Goal: Transaction & Acquisition: Book appointment/travel/reservation

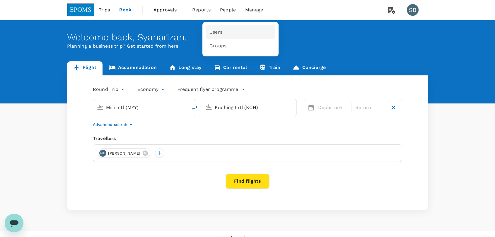
click at [221, 30] on link "Users" at bounding box center [240, 32] width 69 height 14
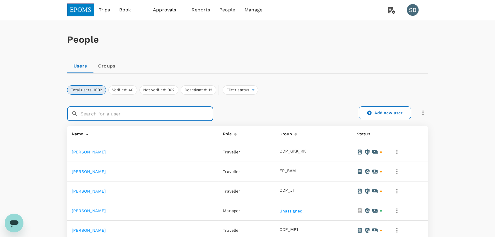
click at [119, 116] on input "text" at bounding box center [146, 114] width 133 height 15
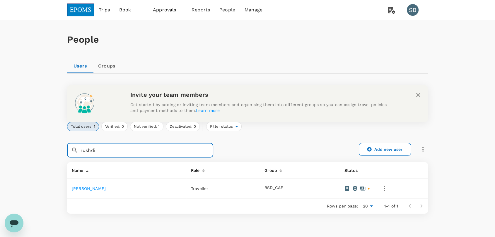
type input "rushdi"
click at [106, 190] on link "[PERSON_NAME]" at bounding box center [89, 188] width 34 height 5
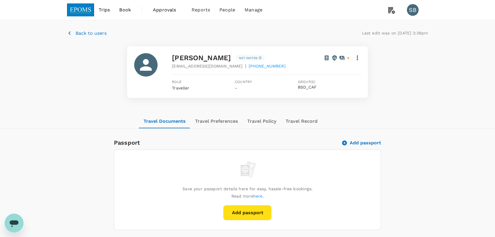
drag, startPoint x: 302, startPoint y: 58, endPoint x: 173, endPoint y: 50, distance: 128.7
click at [173, 50] on div "[PERSON_NAME] Not invited [PERSON_NAME][EMAIL_ADDRESS][DOMAIN_NAME] | [PHONE_NU…" at bounding box center [247, 72] width 240 height 52
copy span "[PERSON_NAME]"
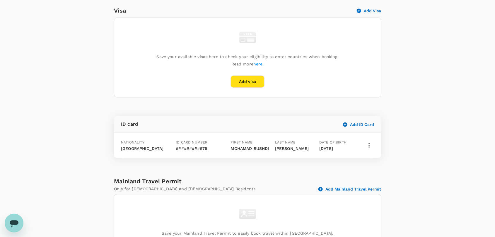
scroll to position [293, 0]
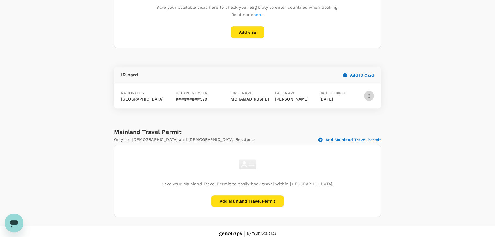
click at [367, 101] on button "button" at bounding box center [369, 96] width 10 height 10
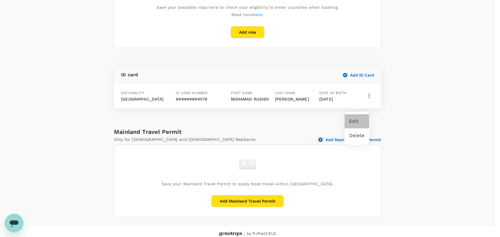
click at [354, 124] on span "Edit" at bounding box center [356, 121] width 15 height 7
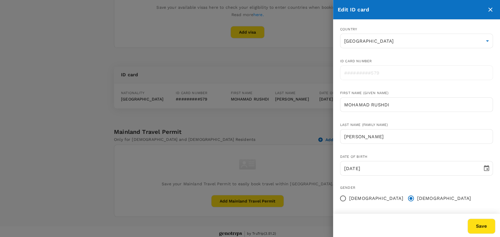
click at [488, 12] on icon "close" at bounding box center [489, 9] width 7 height 7
radio input "false"
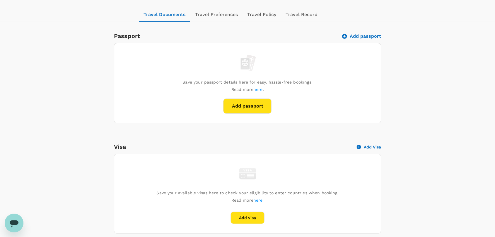
scroll to position [0, 0]
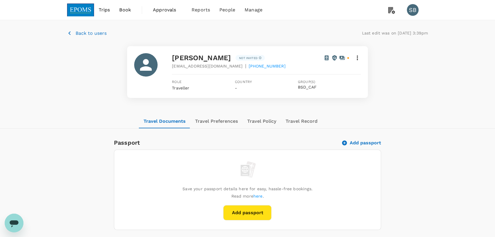
click at [88, 6] on img at bounding box center [80, 10] width 27 height 13
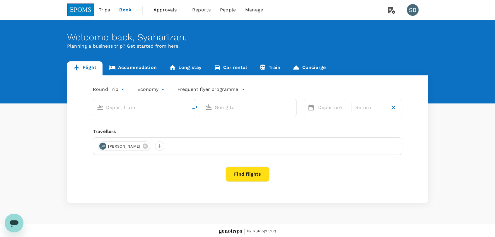
type input "Miri Intl (MYY)"
type input "Kuching Intl (KCH)"
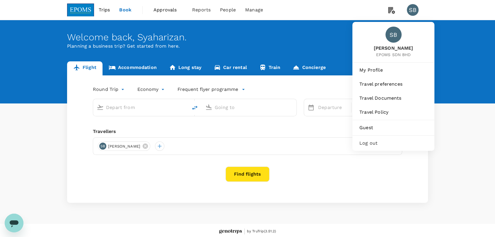
type input "Miri Intl (MYY)"
type input "Kuching Intl (KCH)"
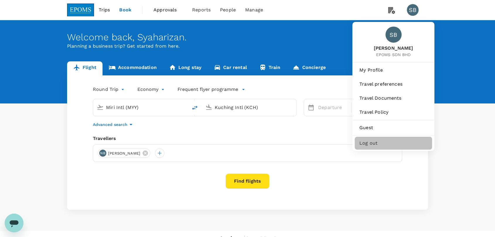
click at [374, 139] on div "Log out" at bounding box center [392, 143] width 77 height 13
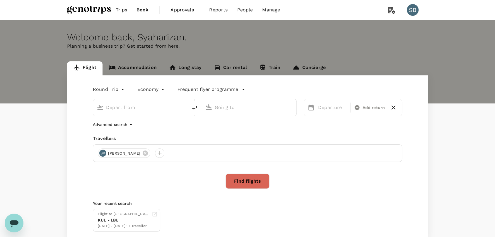
type input "roundtrip"
type input "Kuala Lumpur Intl (KUL)"
type input "Kuching Intl (KCH)"
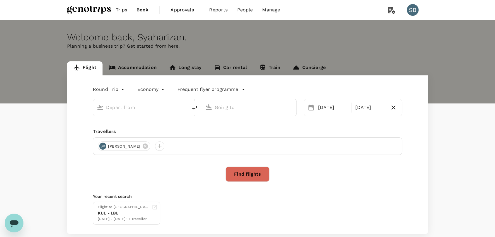
type input "Kuala Lumpur Intl (KUL)"
type input "Kuching Intl (KCH)"
